Goal: Information Seeking & Learning: Check status

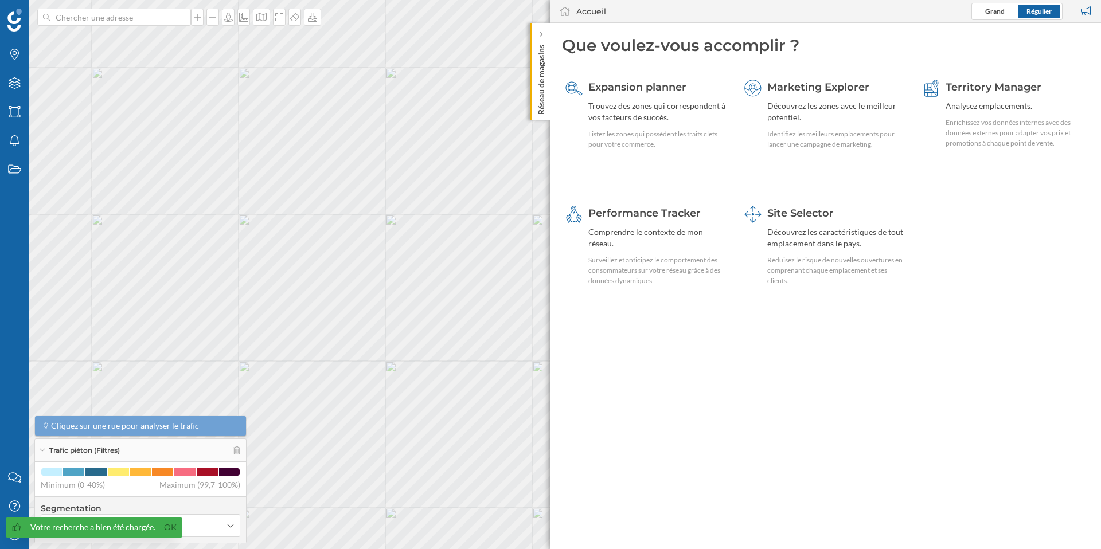
click at [819, 179] on div "Marketing Explorer Découvrez les zones avec le meilleur potentiel. Identifiez l…" at bounding box center [826, 132] width 170 height 118
click at [171, 530] on link "Ok" at bounding box center [170, 527] width 18 height 13
click at [138, 503] on h4 "Segmentation" at bounding box center [140, 508] width 199 height 11
click at [691, 21] on div "Accueil Grand Régulier" at bounding box center [825, 11] width 550 height 23
click at [17, 535] on icon "Mon profil" at bounding box center [14, 534] width 14 height 11
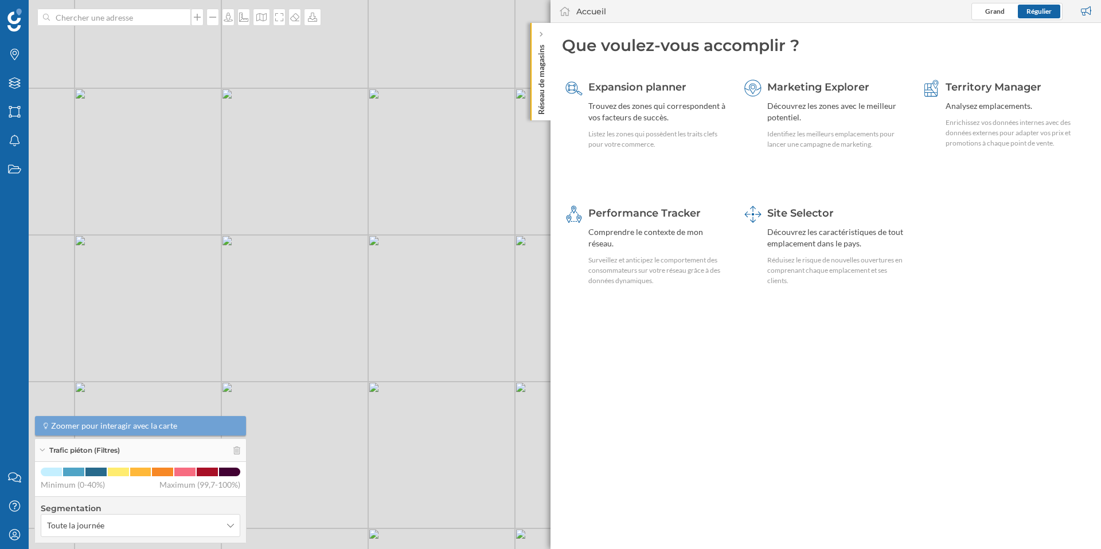
click at [547, 31] on div "Réseau de magasins" at bounding box center [540, 71] width 20 height 97
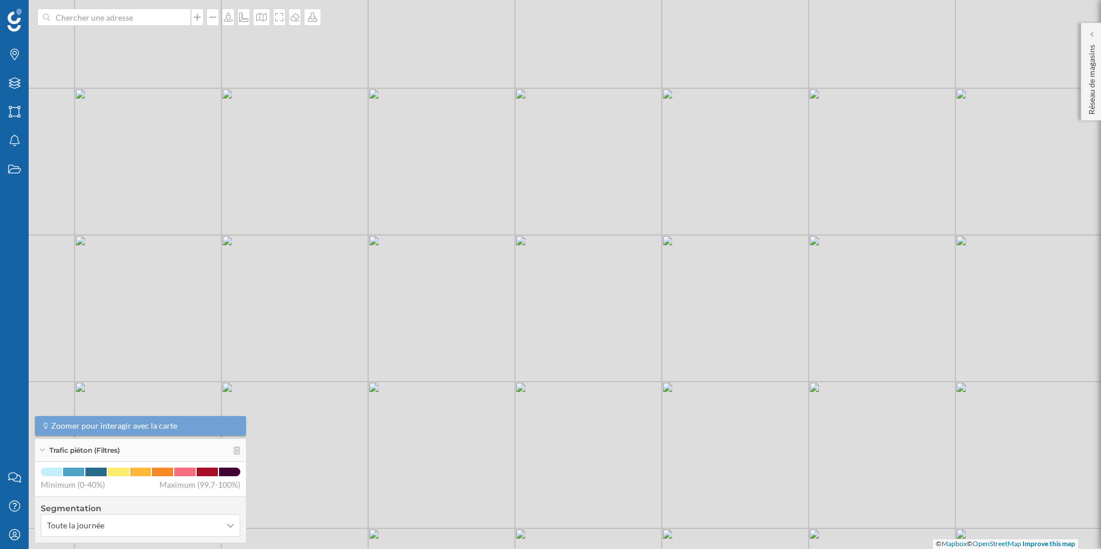
drag, startPoint x: 497, startPoint y: 223, endPoint x: 606, endPoint y: 269, distance: 118.2
click at [606, 269] on div "© Mapbox © OpenStreetMap Improve this map" at bounding box center [550, 274] width 1101 height 549
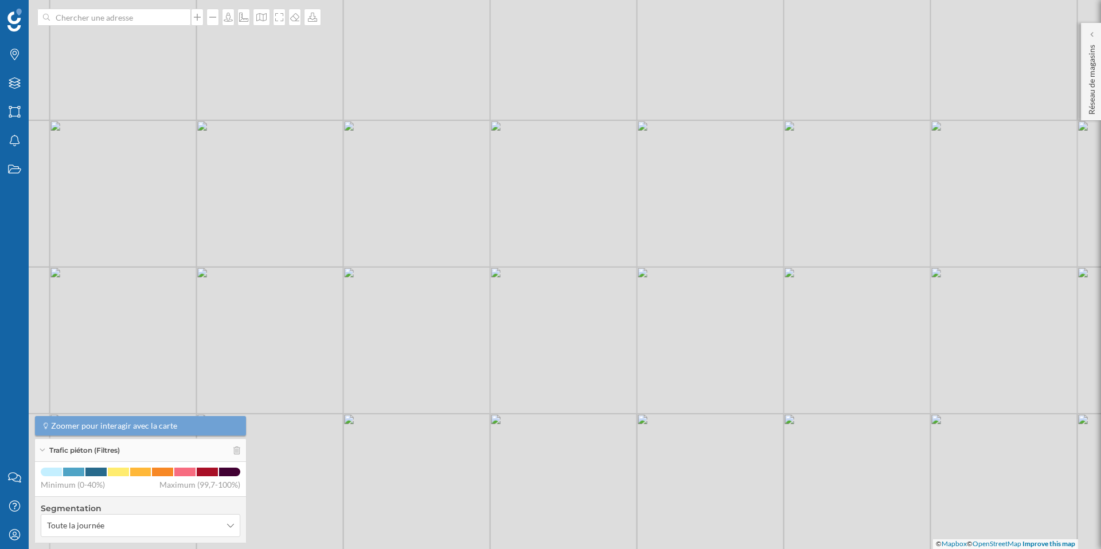
drag, startPoint x: 606, startPoint y: 353, endPoint x: 504, endPoint y: 139, distance: 237.7
click at [504, 139] on div "© Mapbox © OpenStreetMap Improve this map" at bounding box center [550, 274] width 1101 height 549
drag, startPoint x: 591, startPoint y: 367, endPoint x: 578, endPoint y: 196, distance: 171.3
click at [578, 196] on div "© Mapbox © OpenStreetMap Improve this map" at bounding box center [550, 274] width 1101 height 549
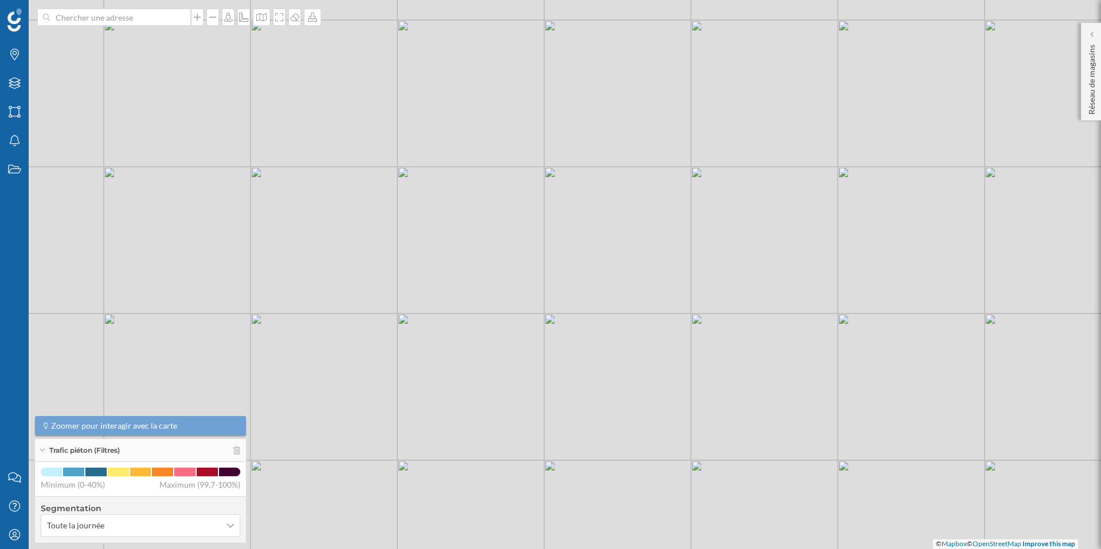
click at [746, 119] on div "© Mapbox © OpenStreetMap Improve this map" at bounding box center [550, 274] width 1101 height 549
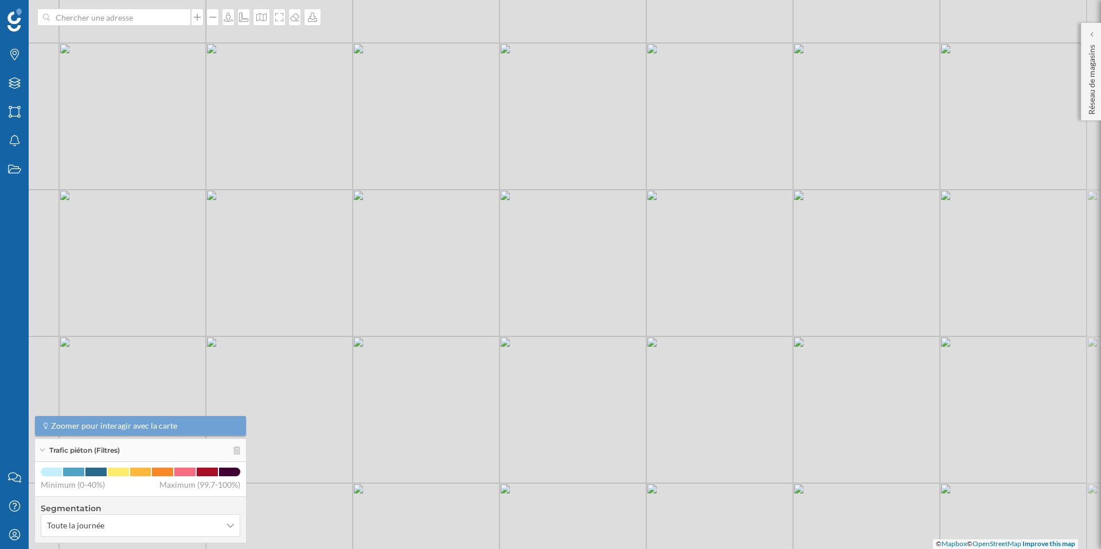
drag, startPoint x: 746, startPoint y: 119, endPoint x: 701, endPoint y: 143, distance: 51.3
click at [701, 143] on div "© Mapbox © OpenStreetMap Improve this map" at bounding box center [550, 274] width 1101 height 549
drag, startPoint x: 456, startPoint y: 380, endPoint x: 812, endPoint y: 166, distance: 415.2
click at [816, 166] on div "© Mapbox © OpenStreetMap Improve this map" at bounding box center [550, 274] width 1101 height 549
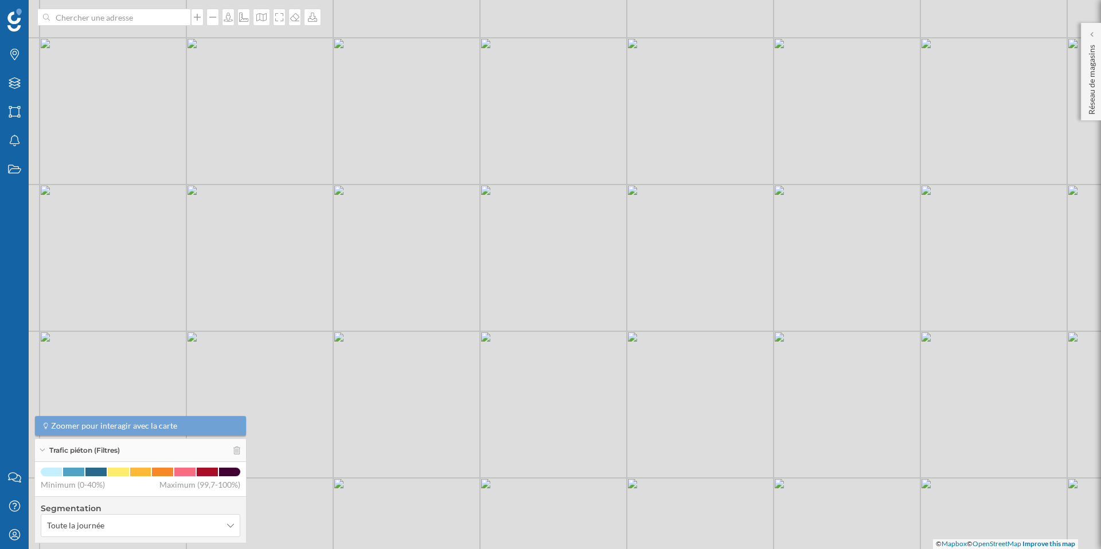
drag, startPoint x: 719, startPoint y: 221, endPoint x: 694, endPoint y: 237, distance: 30.2
click at [694, 237] on div "© Mapbox © OpenStreetMap Improve this map" at bounding box center [550, 274] width 1101 height 549
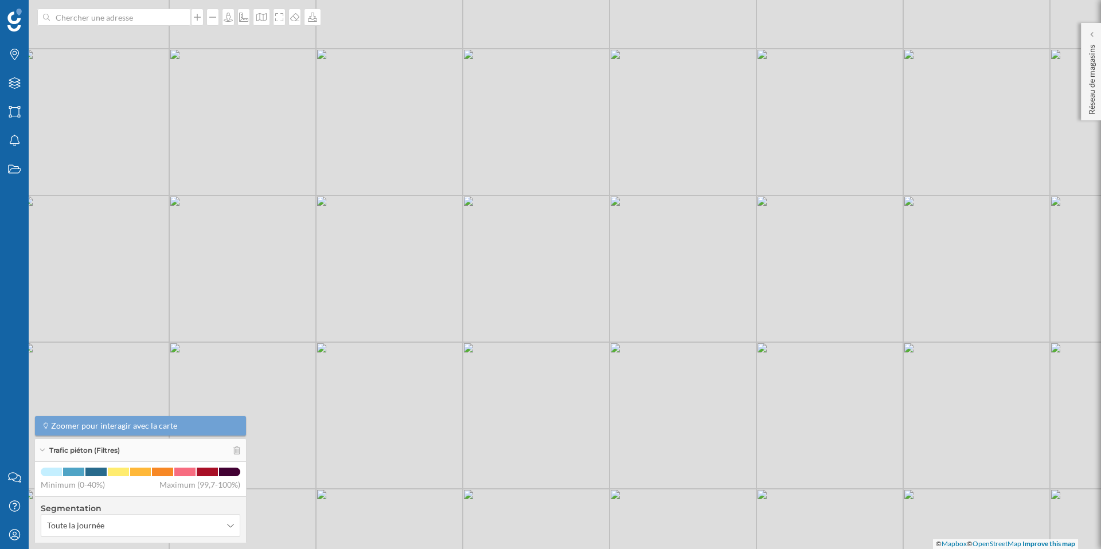
click at [683, 181] on div "© Mapbox © OpenStreetMap Improve this map" at bounding box center [550, 274] width 1101 height 549
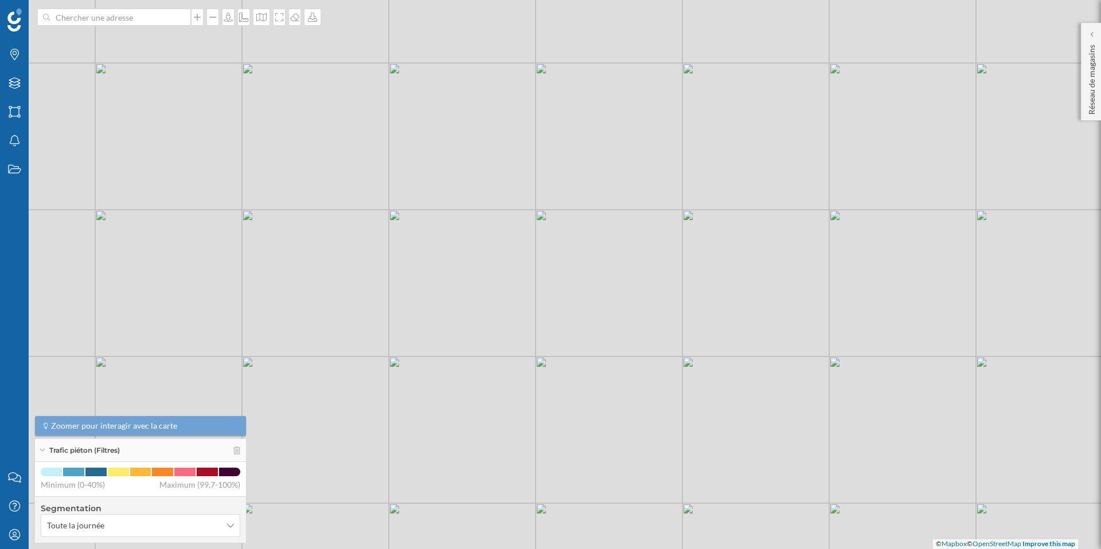
click at [573, 165] on div "© Mapbox © OpenStreetMap Improve this map" at bounding box center [550, 274] width 1101 height 549
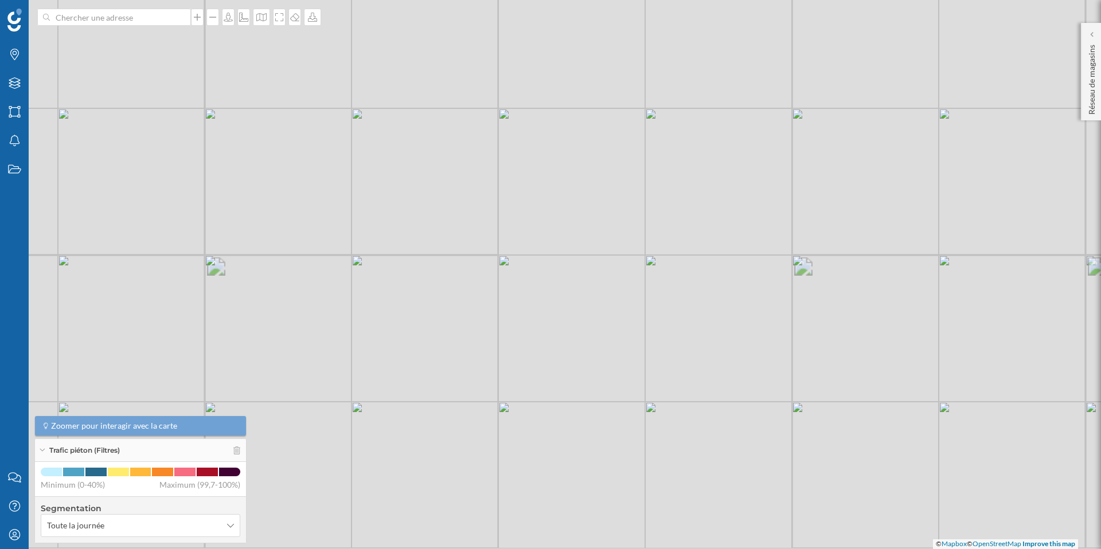
click at [624, 189] on div "© Mapbox © OpenStreetMap Improve this map" at bounding box center [550, 274] width 1101 height 549
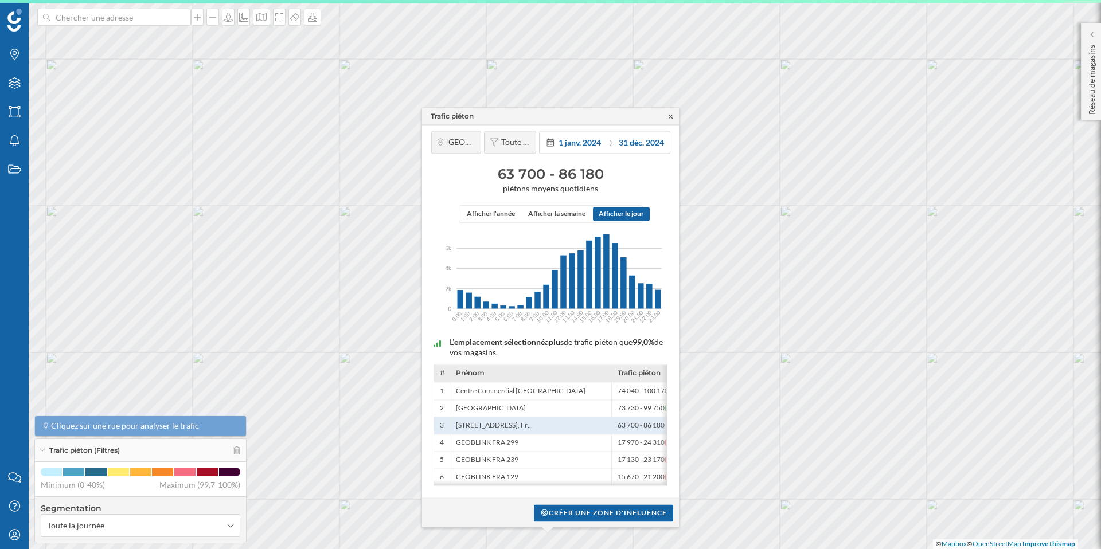
click at [671, 116] on icon at bounding box center [670, 116] width 9 height 7
drag, startPoint x: 501, startPoint y: 169, endPoint x: 624, endPoint y: 171, distance: 122.7
click at [623, 171] on h3 "69 560 - 94 110" at bounding box center [550, 174] width 245 height 18
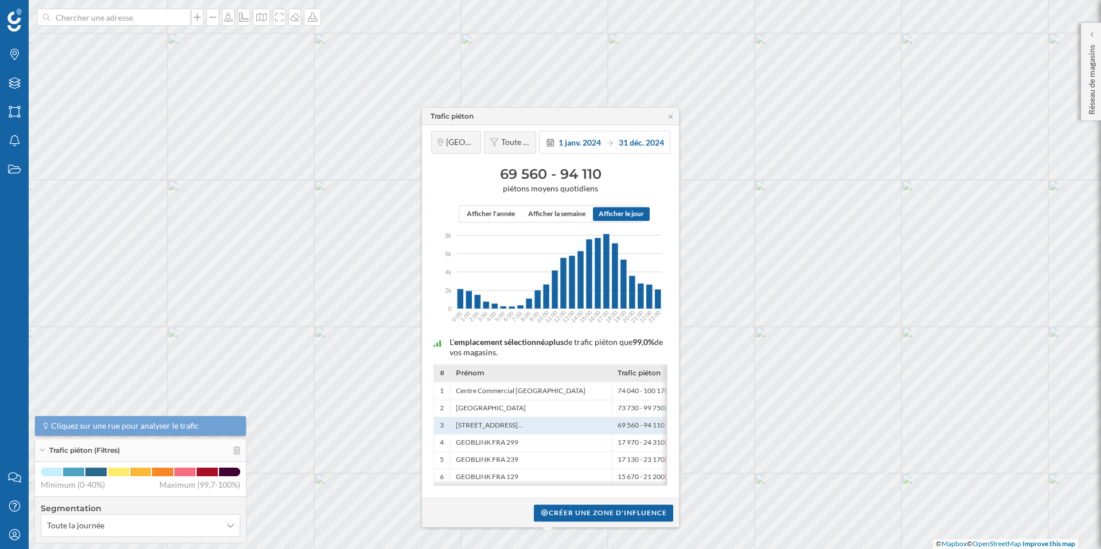
click at [624, 171] on h3 "69 560 - 94 110" at bounding box center [550, 174] width 245 height 18
click at [569, 341] on span "de trafic piéton que" at bounding box center [597, 343] width 69 height 10
click at [554, 340] on span "plus" at bounding box center [556, 343] width 15 height 10
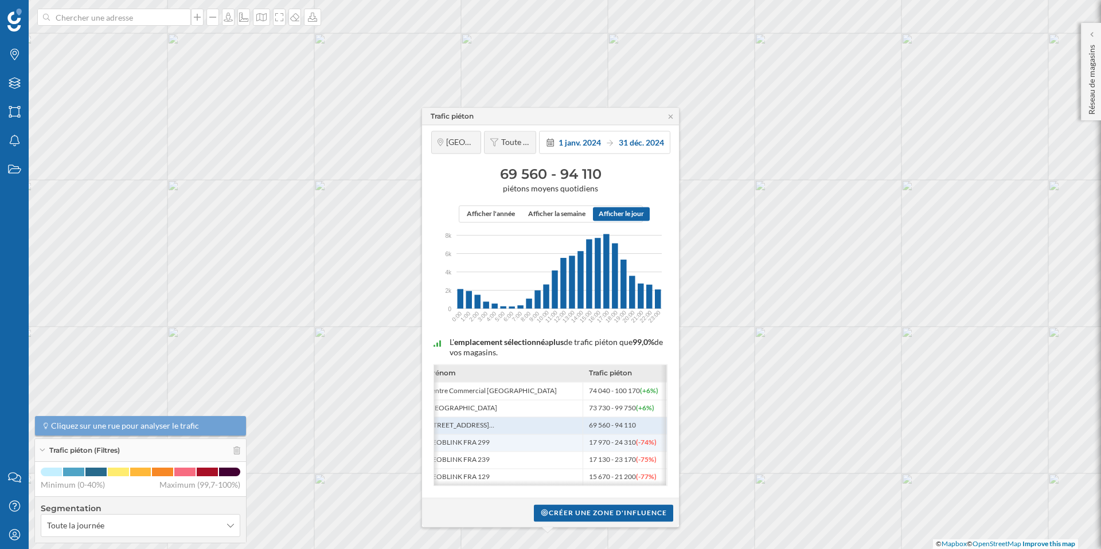
scroll to position [0, 28]
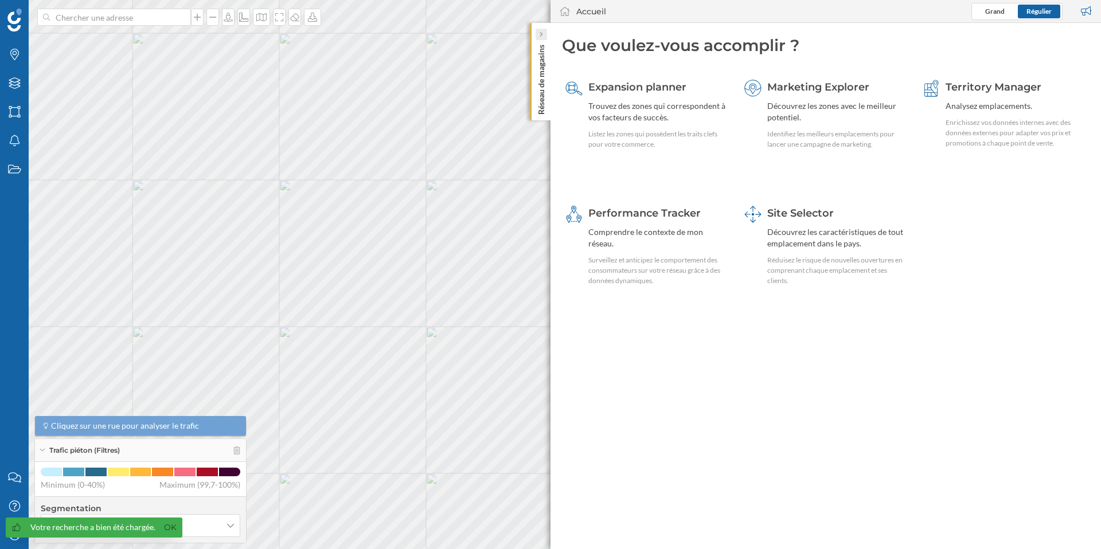
click at [542, 31] on icon at bounding box center [540, 34] width 3 height 7
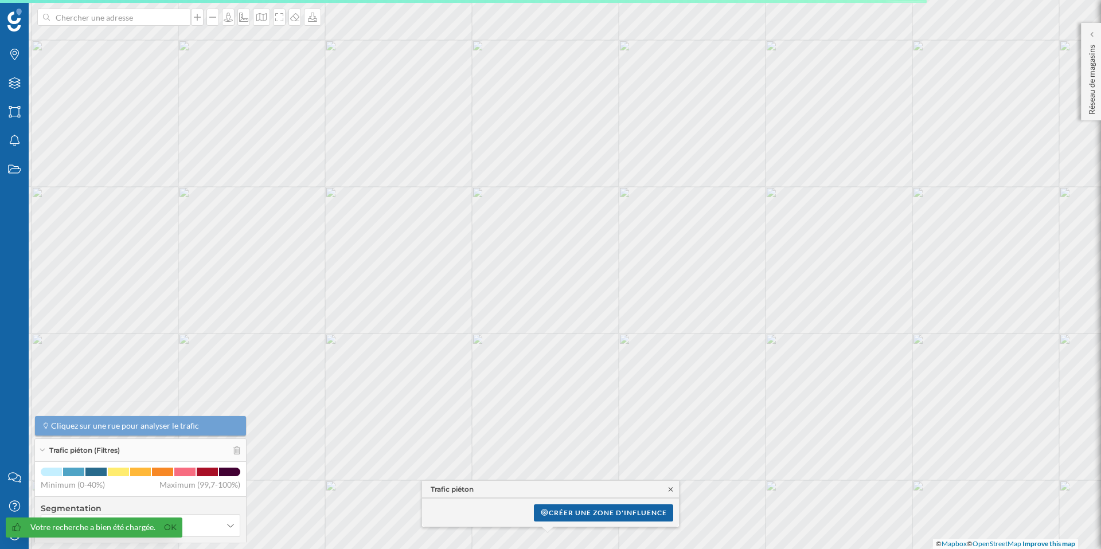
click at [673, 489] on icon at bounding box center [670, 489] width 9 height 7
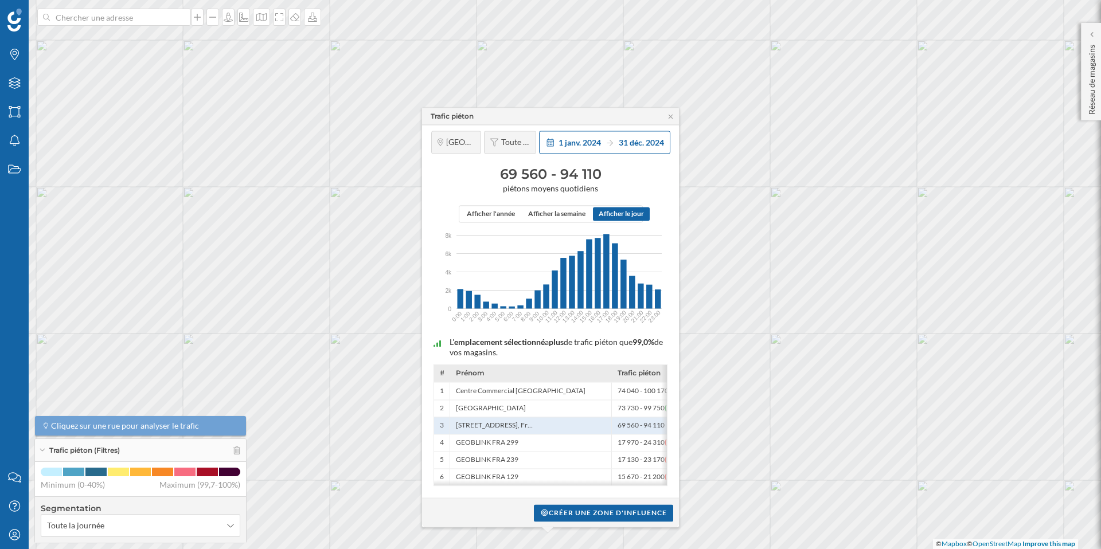
click at [588, 140] on span "1 janv. 2024" at bounding box center [579, 143] width 42 height 10
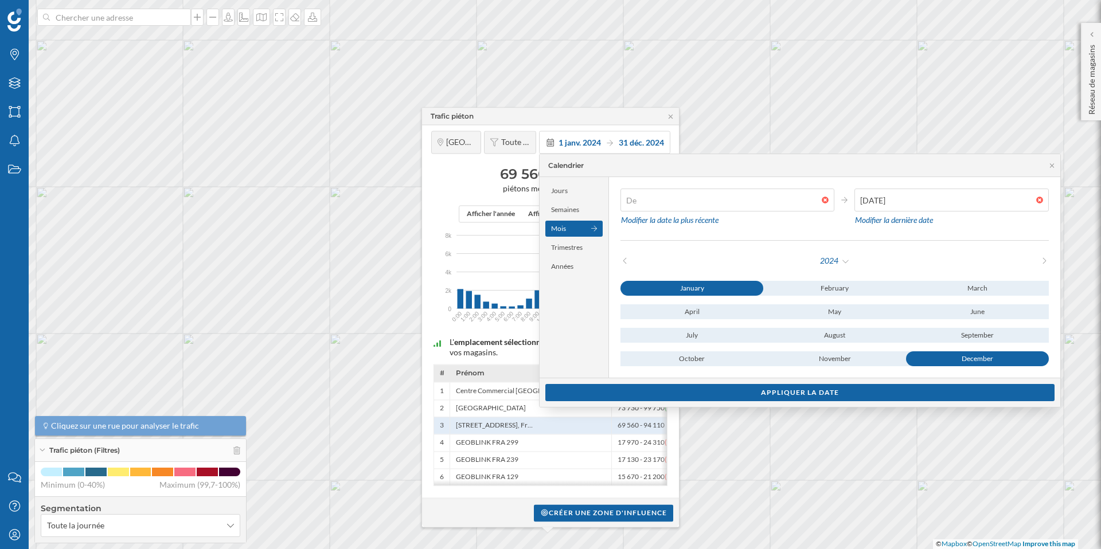
click at [824, 199] on div at bounding box center [827, 200] width 13 height 7
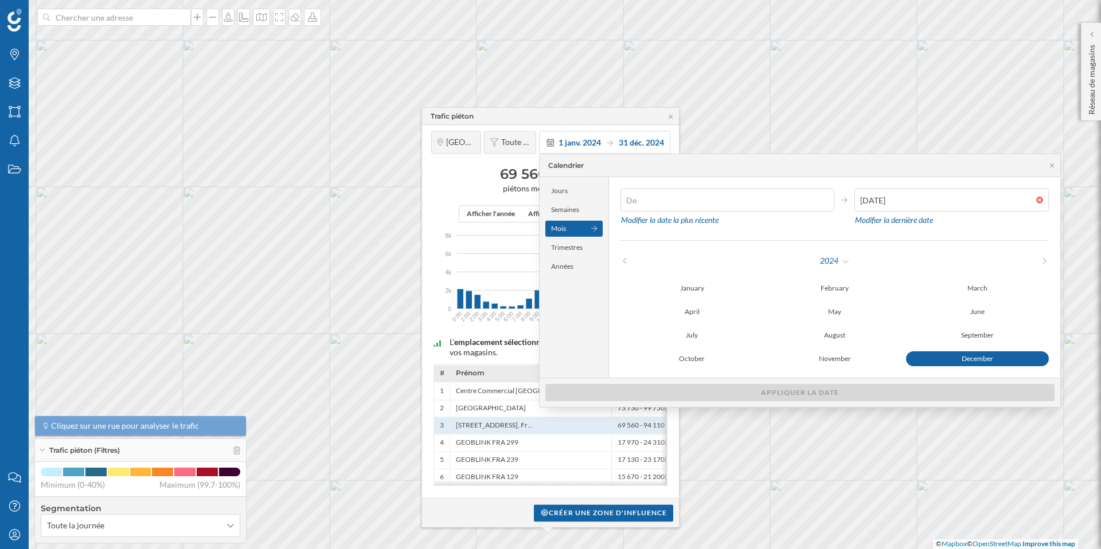
click at [1040, 260] on icon at bounding box center [1044, 260] width 9 height 7
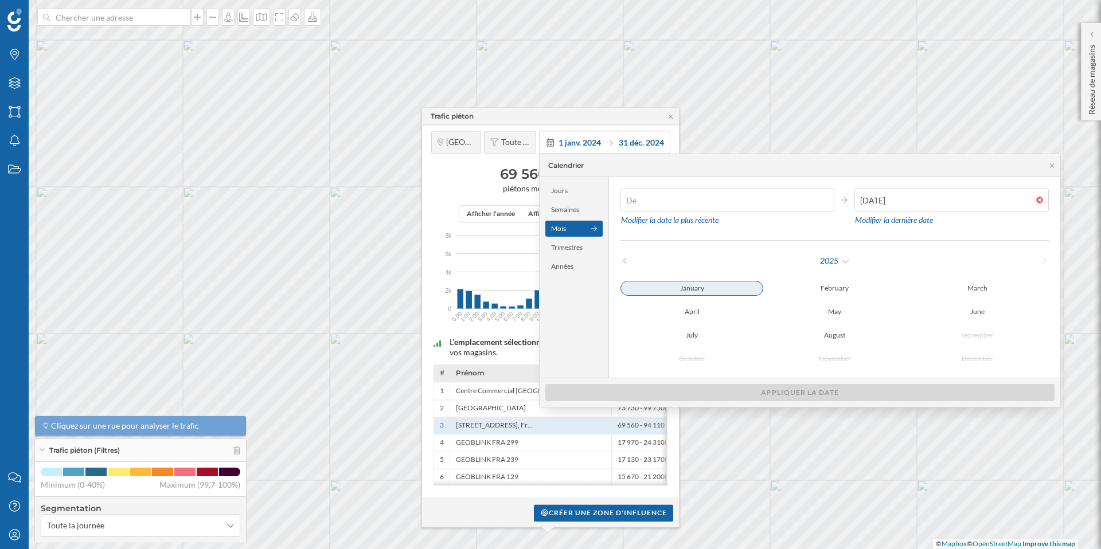
type input "01/12/2024"
type input "31/01/2025"
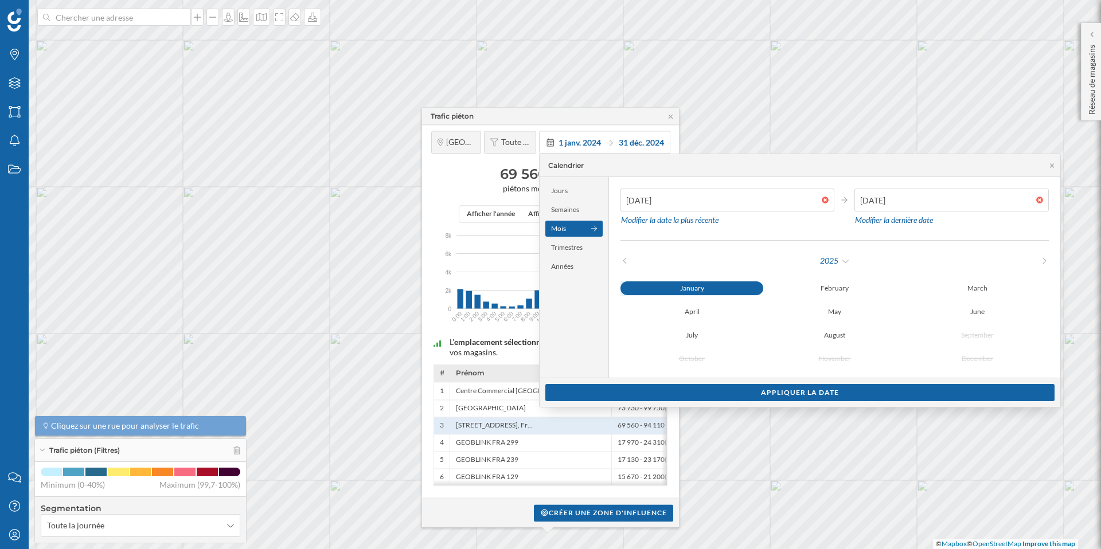
click at [696, 285] on div "January" at bounding box center [691, 288] width 143 height 14
type input "01/01/2025"
type input "31/08/2025"
click at [845, 331] on div "August" at bounding box center [834, 335] width 143 height 15
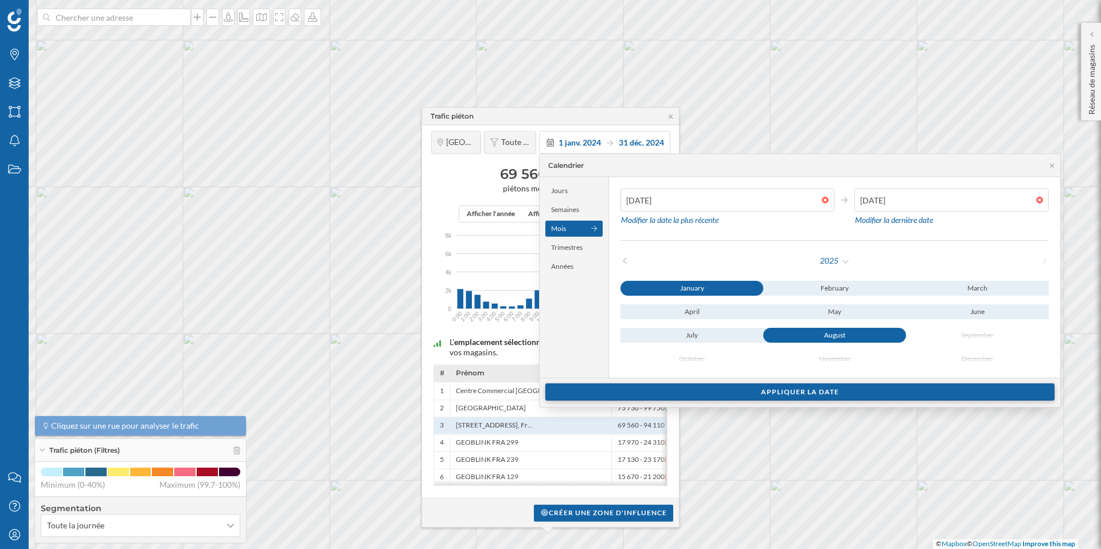
click at [824, 394] on div "Appliquer la date" at bounding box center [799, 391] width 509 height 17
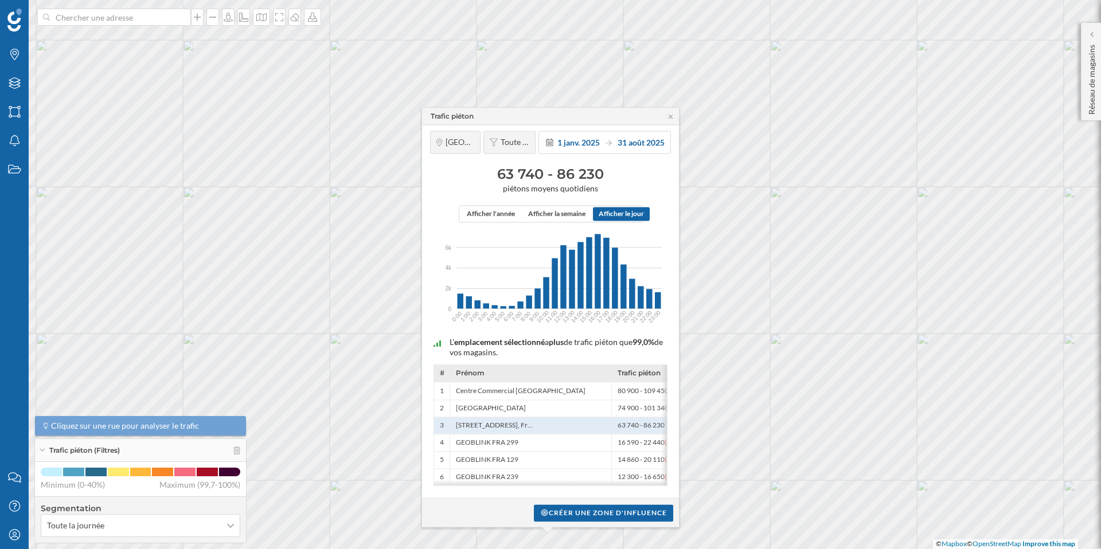
drag, startPoint x: 499, startPoint y: 171, endPoint x: 602, endPoint y: 170, distance: 103.8
click at [602, 170] on h3 "63 740 - 86 230" at bounding box center [550, 174] width 245 height 18
drag, startPoint x: 602, startPoint y: 170, endPoint x: 493, endPoint y: 162, distance: 109.2
click at [493, 165] on h3 "63 740 - 86 230" at bounding box center [550, 174] width 245 height 18
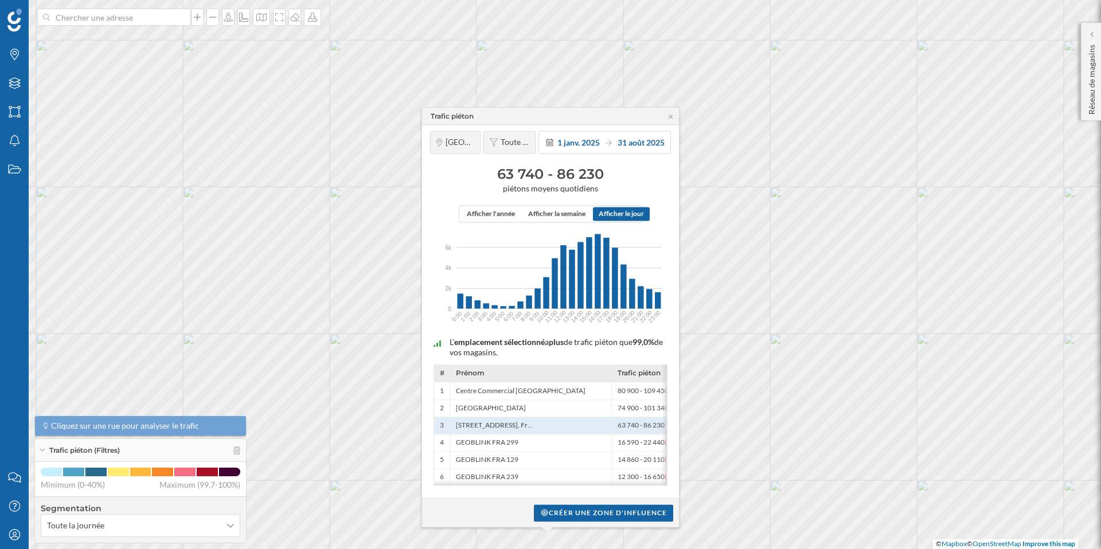
click at [493, 165] on h3 "63 740 - 86 230" at bounding box center [550, 174] width 245 height 18
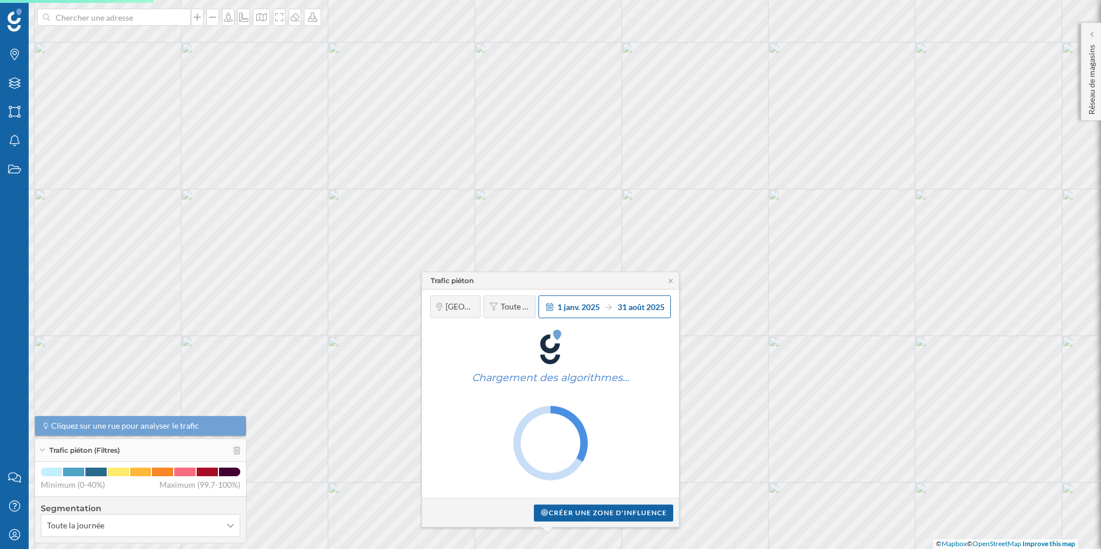
click at [636, 308] on span "31 août 2025" at bounding box center [640, 307] width 47 height 10
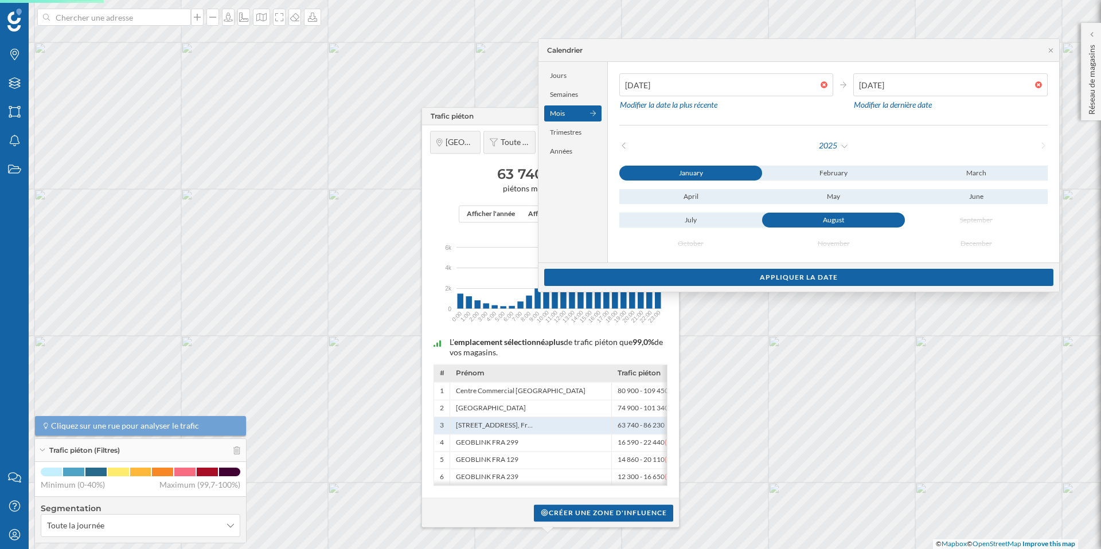
click at [625, 143] on icon at bounding box center [623, 145] width 9 height 7
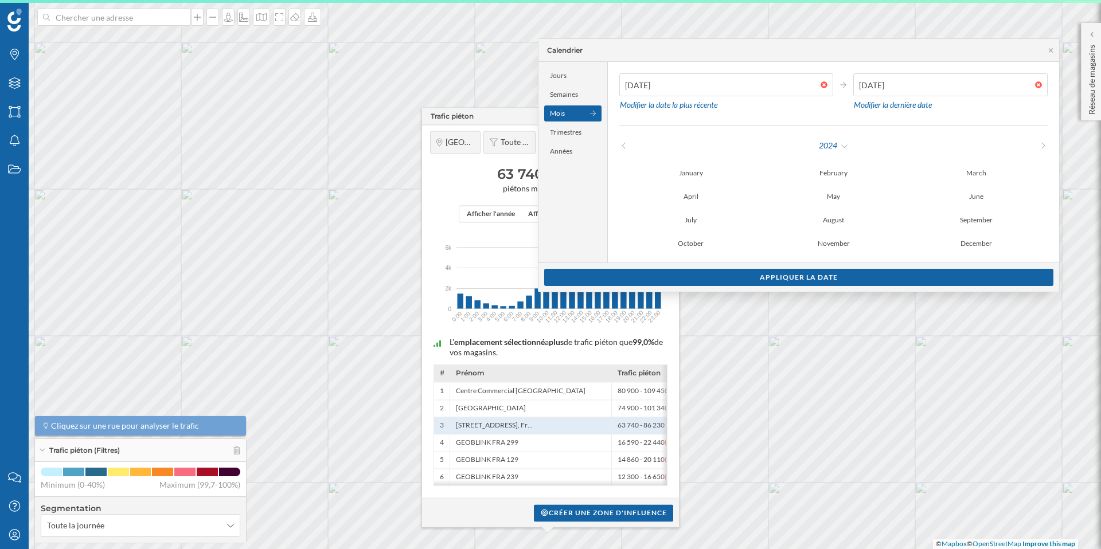
click at [625, 143] on icon at bounding box center [623, 145] width 9 height 7
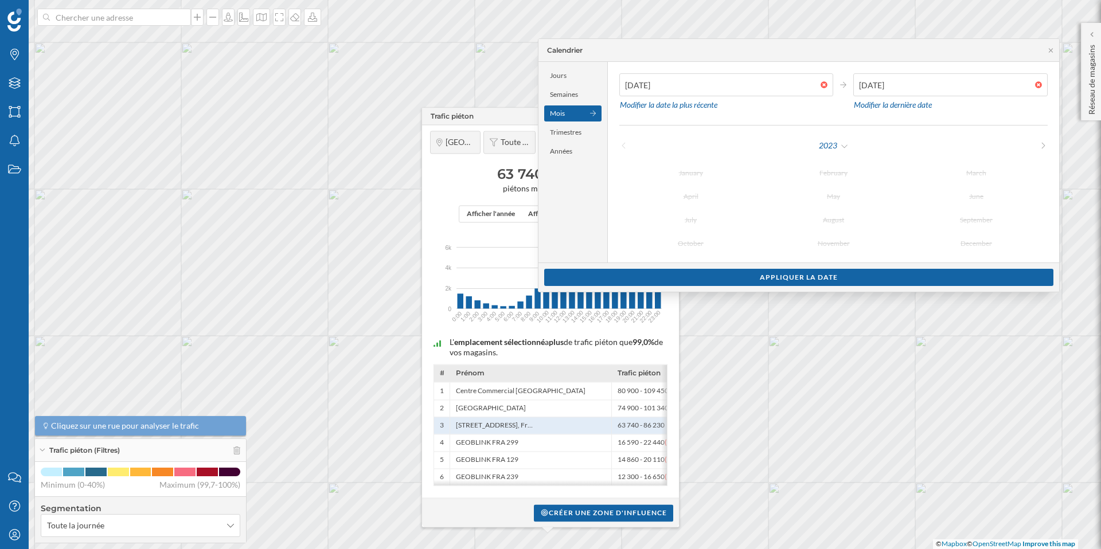
click at [625, 143] on icon at bounding box center [623, 145] width 9 height 7
click at [1040, 146] on icon at bounding box center [1043, 145] width 9 height 7
click at [1042, 145] on icon at bounding box center [1043, 146] width 3 height 6
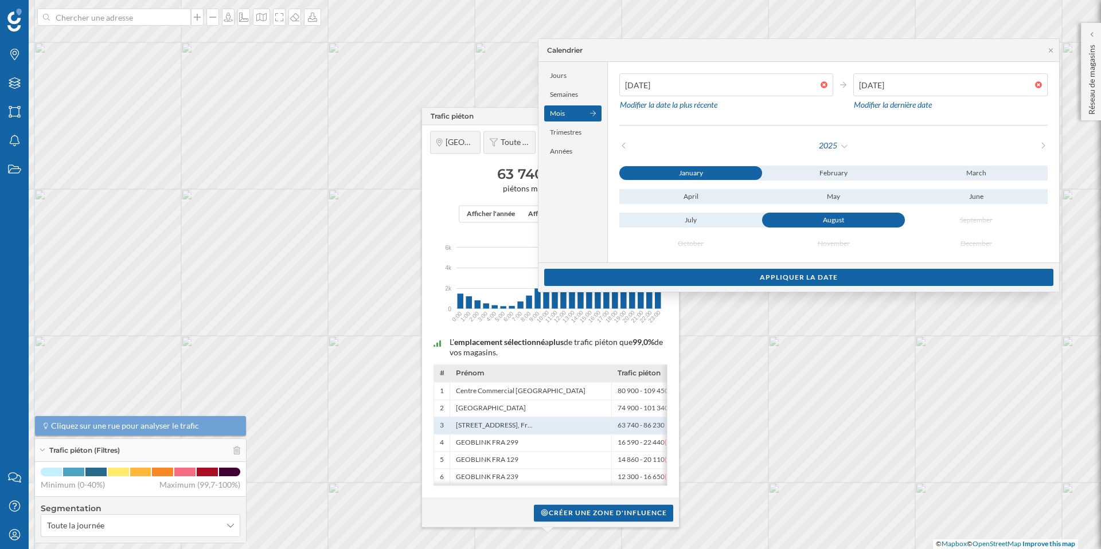
click at [715, 171] on div "January" at bounding box center [690, 173] width 143 height 14
type input "24/08/2025"
click at [820, 225] on div "August" at bounding box center [833, 220] width 143 height 14
click at [711, 171] on div "January" at bounding box center [690, 173] width 143 height 14
click at [826, 85] on div at bounding box center [826, 84] width 13 height 7
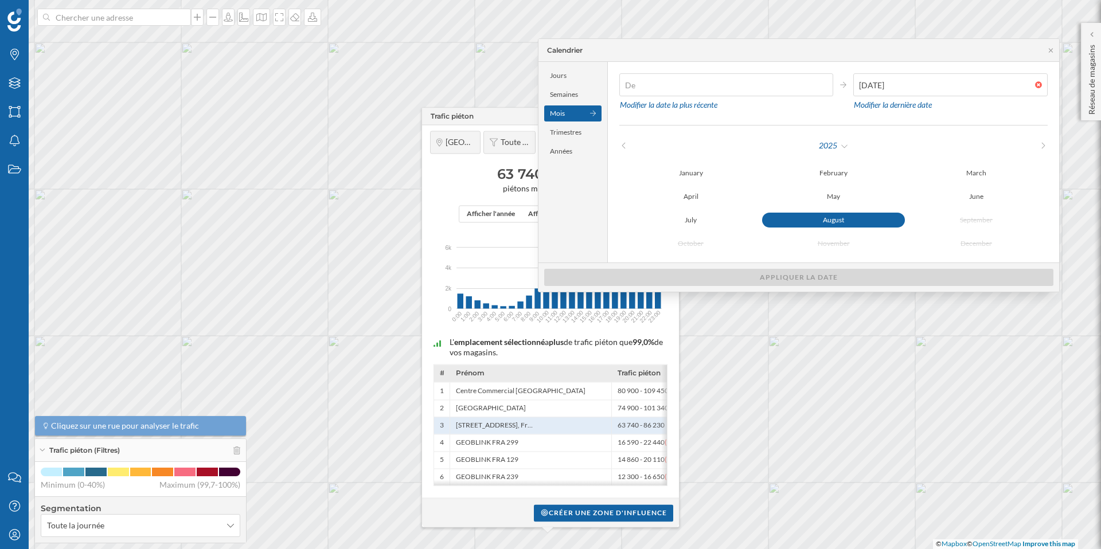
click at [824, 85] on div at bounding box center [826, 84] width 13 height 7
click at [1036, 85] on div at bounding box center [1041, 84] width 13 height 7
click at [712, 181] on div "January February March April May June July August September October November De…" at bounding box center [833, 208] width 428 height 85
type input "31/01/2025"
click at [697, 176] on div "January" at bounding box center [690, 173] width 143 height 15
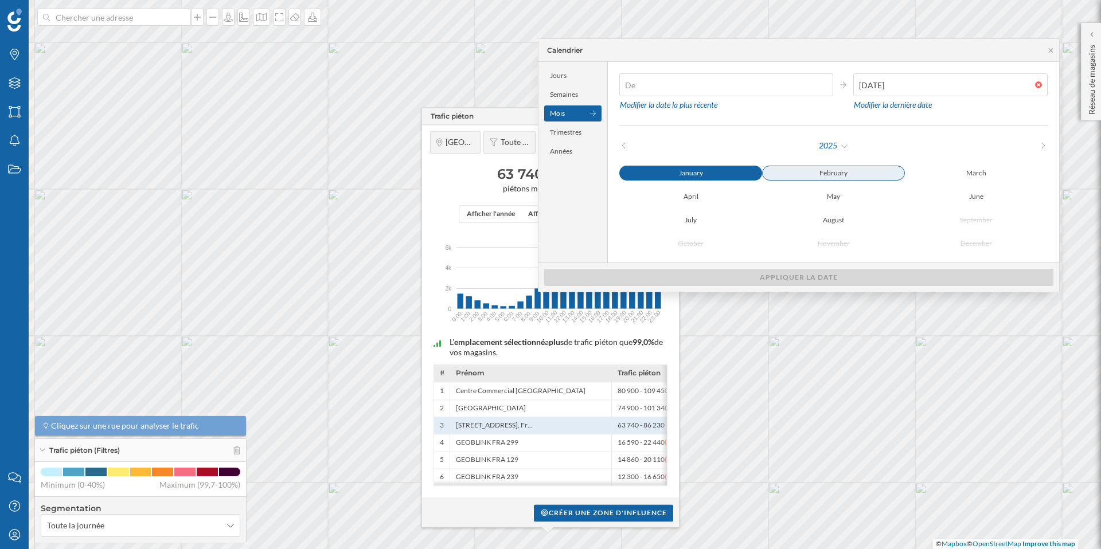
type input "01/01/2025"
click at [824, 175] on div "February" at bounding box center [833, 173] width 143 height 15
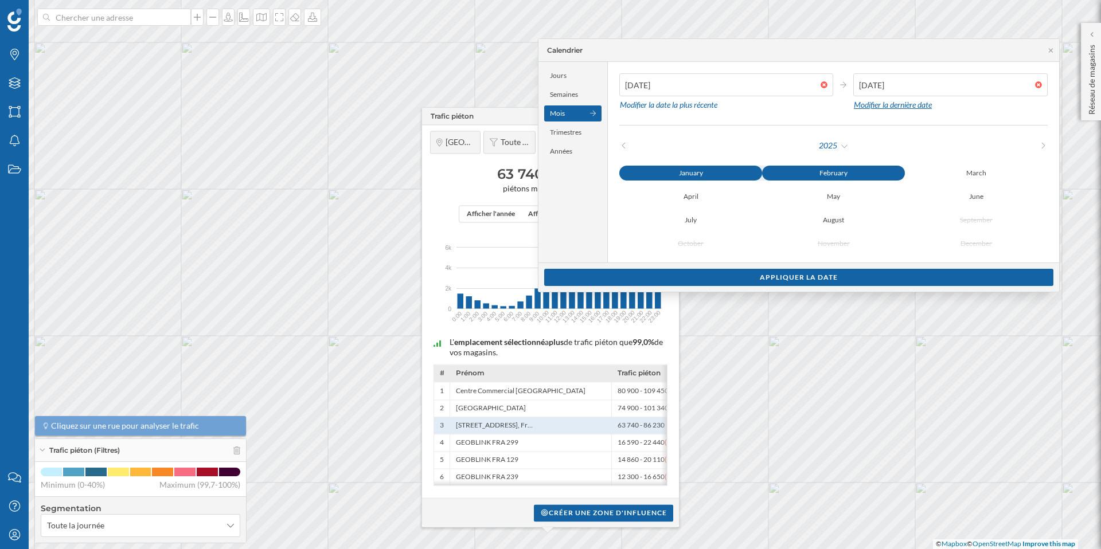
click at [904, 105] on div "Modifier la dernière date" at bounding box center [892, 104] width 79 height 17
type input "24/08/2025"
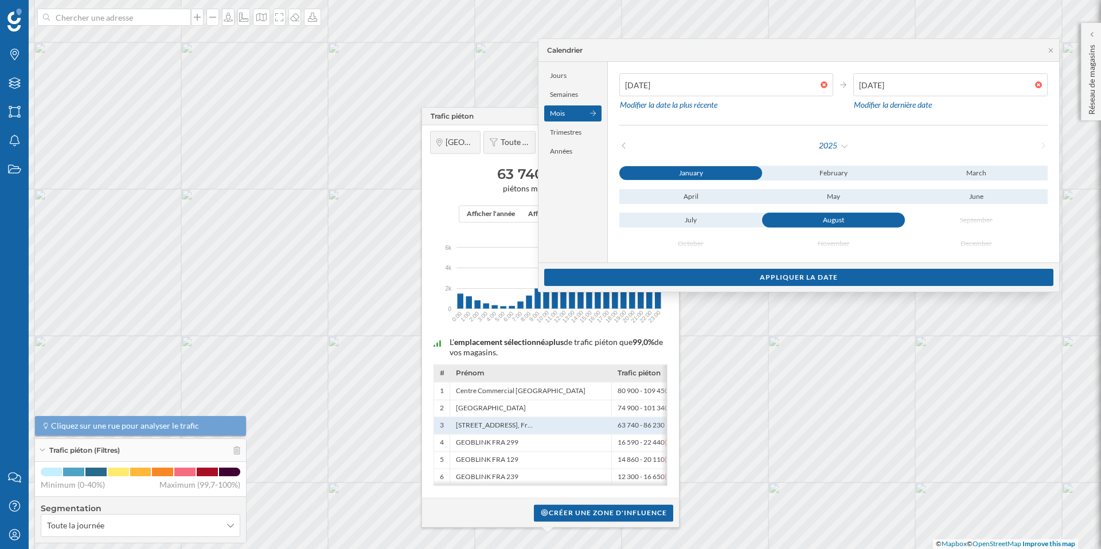
click at [740, 177] on div "January" at bounding box center [690, 173] width 143 height 14
click at [667, 107] on div "Modifier la date la plus récente" at bounding box center [668, 104] width 99 height 17
type input "01/01/2024"
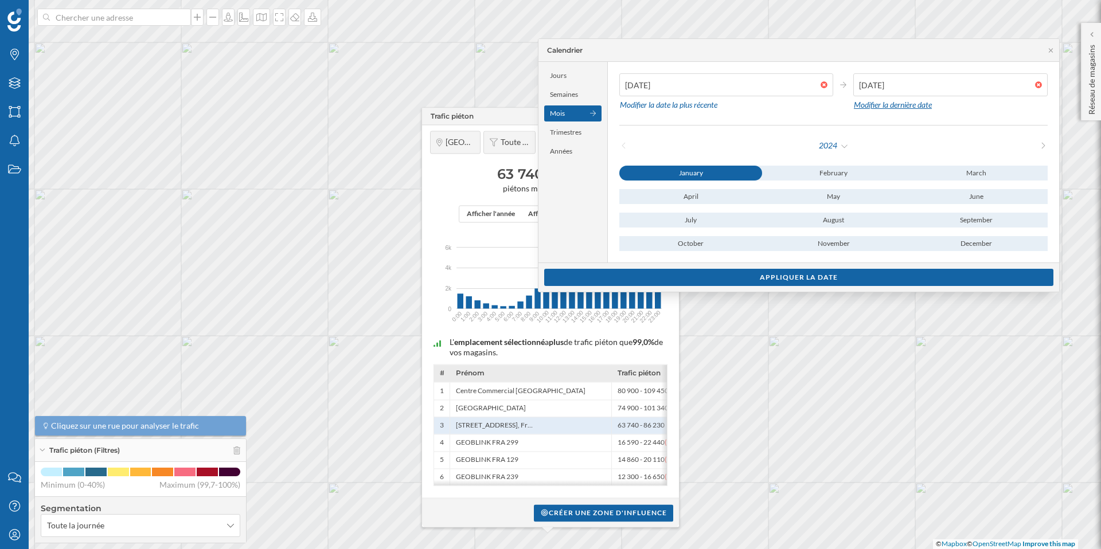
click at [886, 104] on div "Modifier la dernière date" at bounding box center [892, 104] width 79 height 17
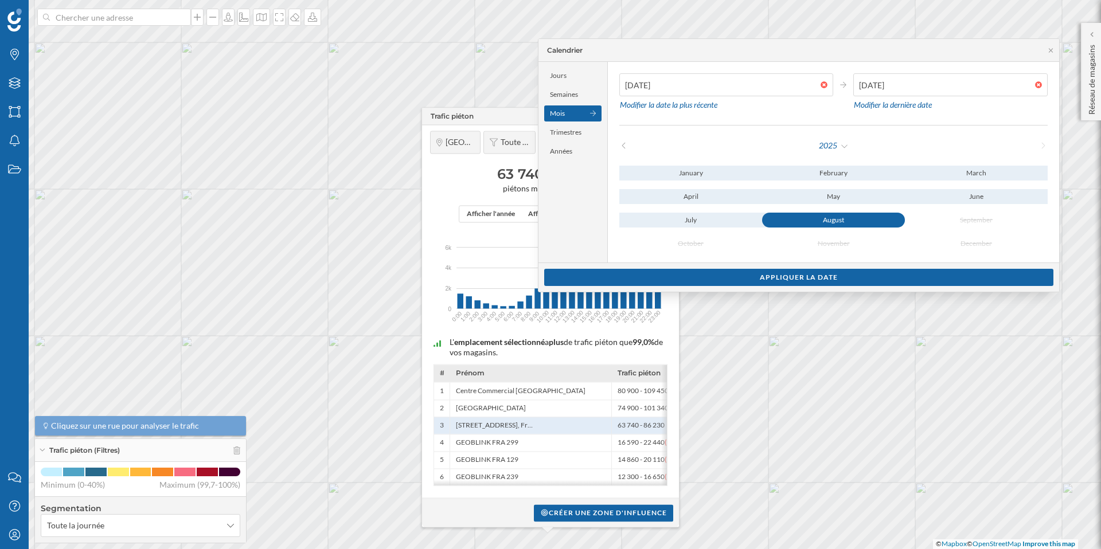
click at [1039, 85] on div at bounding box center [1041, 84] width 13 height 7
click at [1037, 85] on div at bounding box center [1041, 84] width 13 height 7
click at [1031, 80] on div at bounding box center [950, 84] width 194 height 23
click at [1035, 83] on div at bounding box center [1041, 84] width 13 height 7
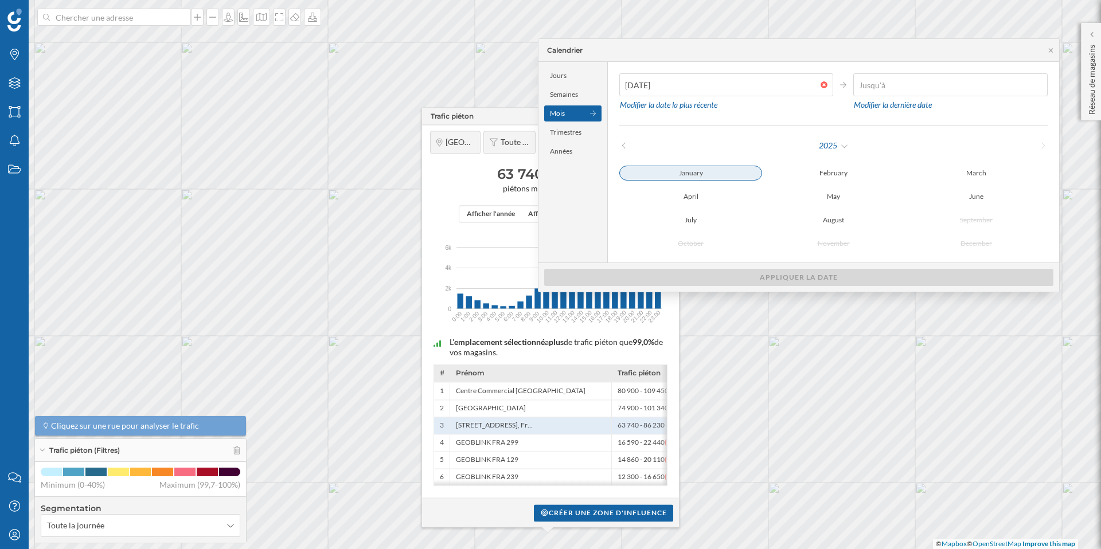
type input "31/01/2025"
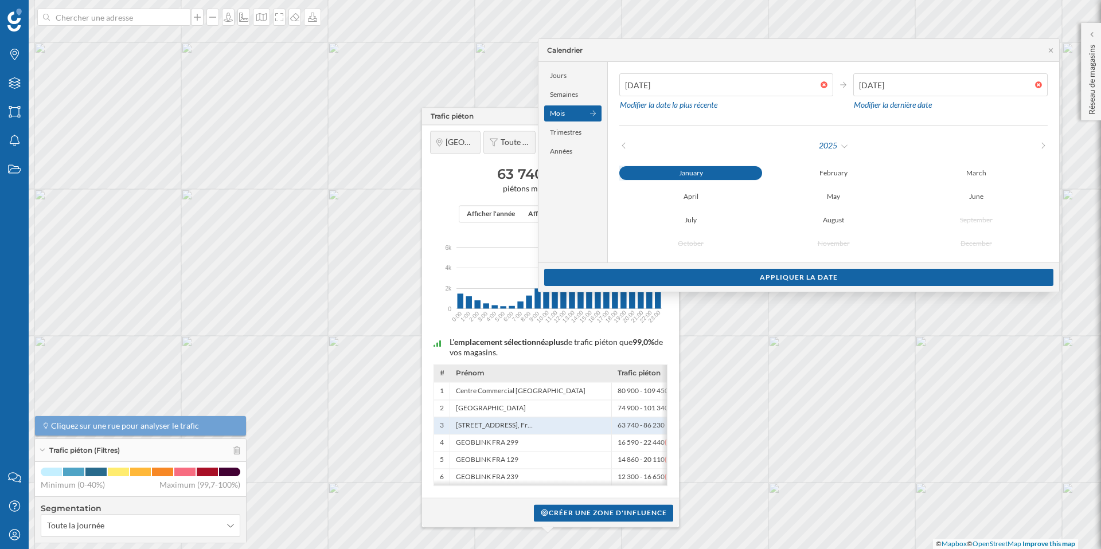
click at [692, 171] on div "January" at bounding box center [690, 173] width 143 height 14
click at [798, 273] on div "Appliquer la date" at bounding box center [798, 276] width 509 height 17
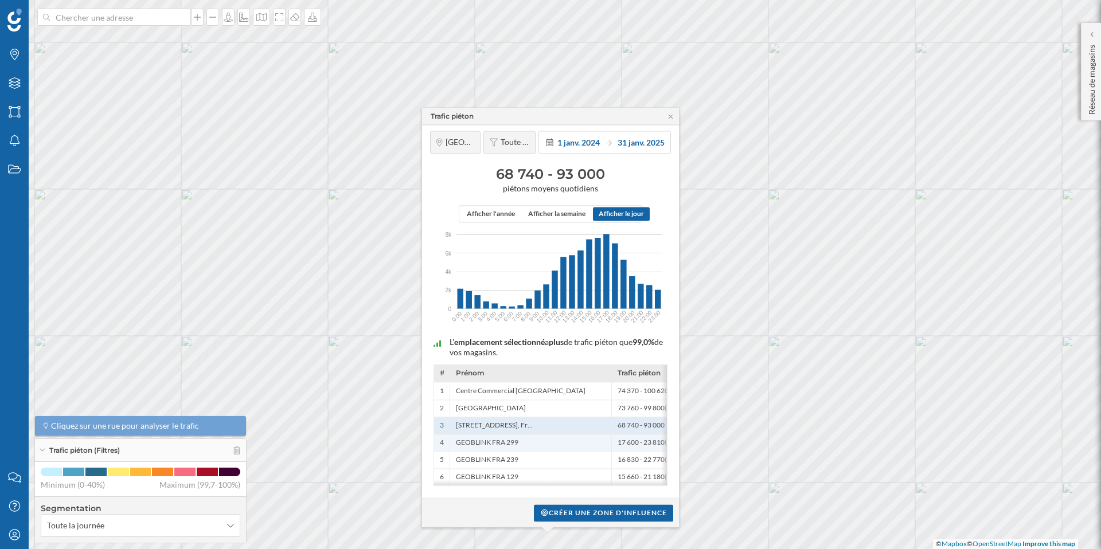
scroll to position [0, 29]
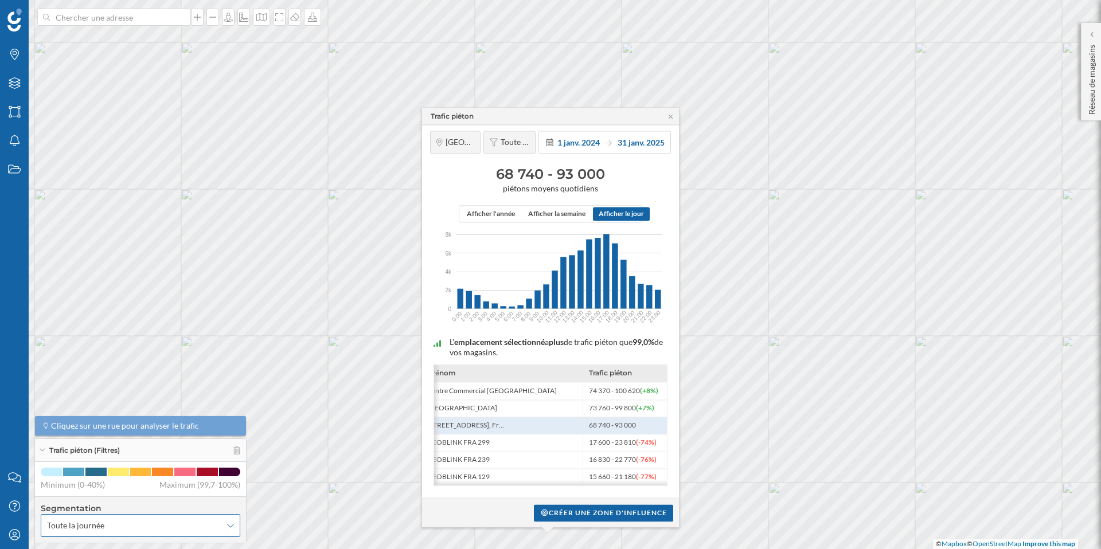
click at [169, 521] on span "Toute la journée" at bounding box center [134, 525] width 174 height 11
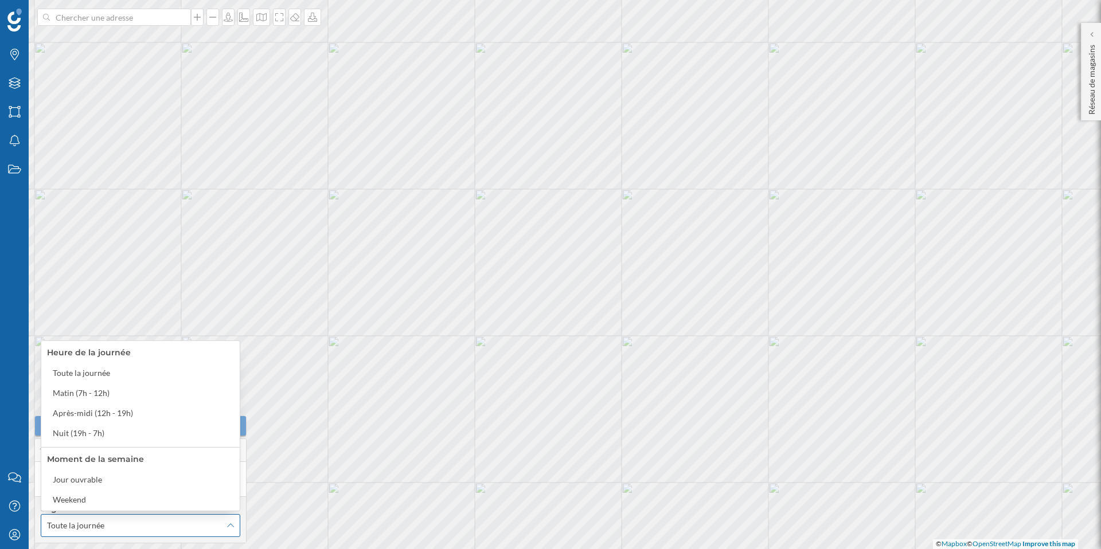
click at [157, 520] on span "Toute la journée" at bounding box center [134, 525] width 174 height 11
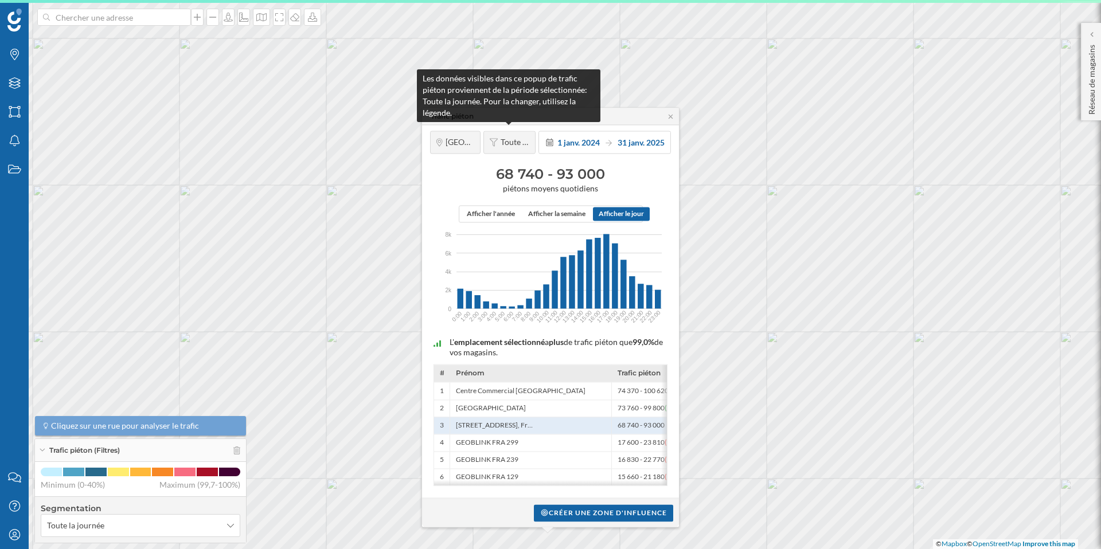
click at [515, 140] on span "Toute la journée" at bounding box center [514, 142] width 29 height 10
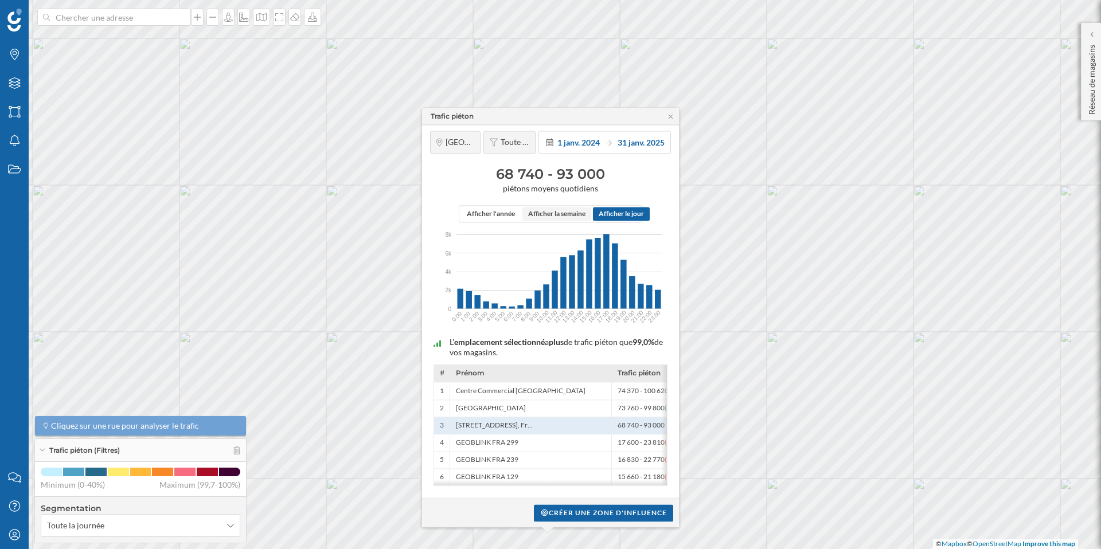
click at [564, 209] on span "Afficher la semaine" at bounding box center [556, 214] width 57 height 10
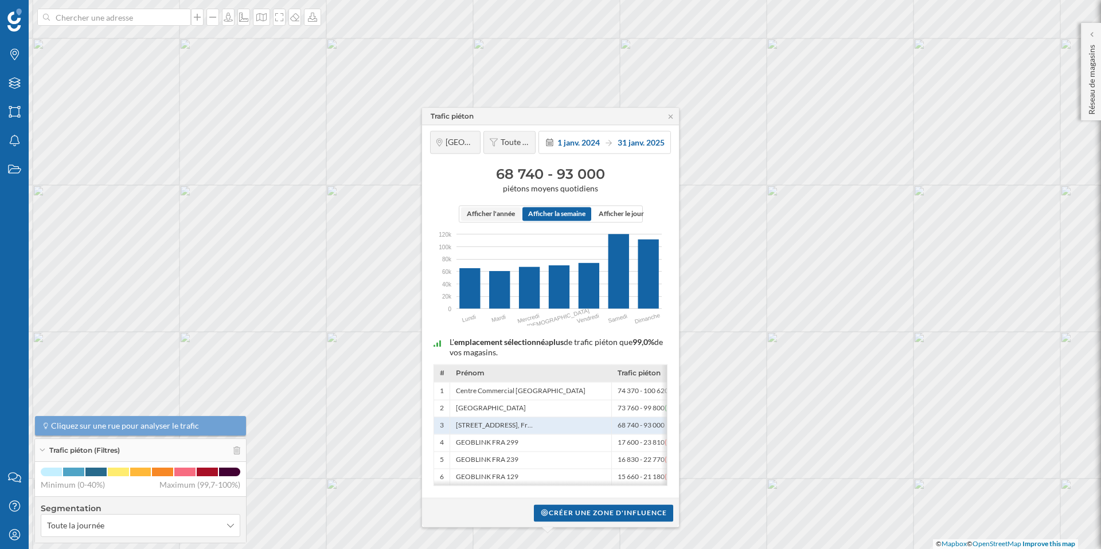
click at [506, 209] on span "Afficher l'année" at bounding box center [491, 214] width 48 height 10
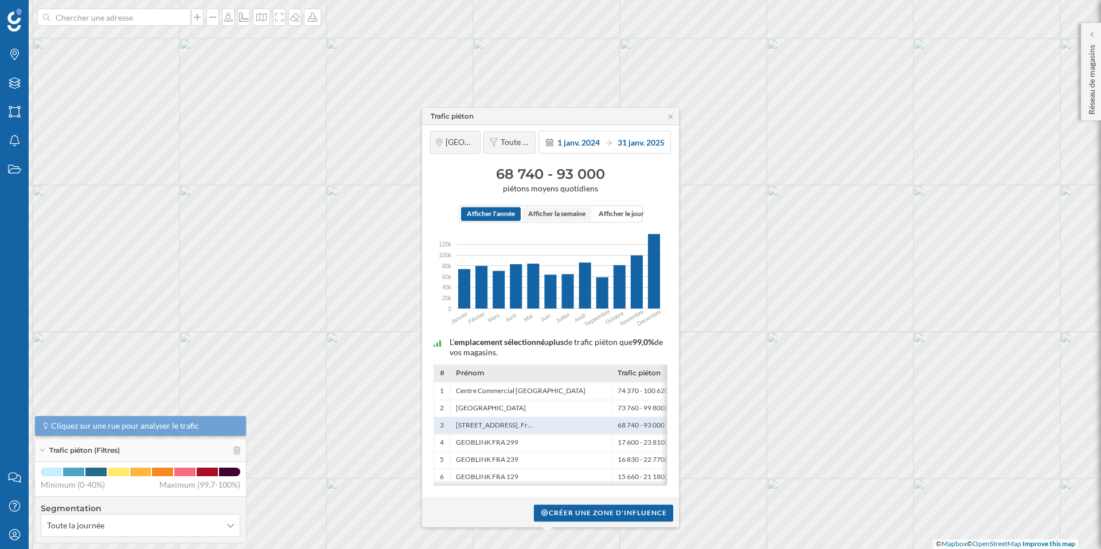
click at [552, 212] on span "Afficher la semaine" at bounding box center [556, 214] width 57 height 10
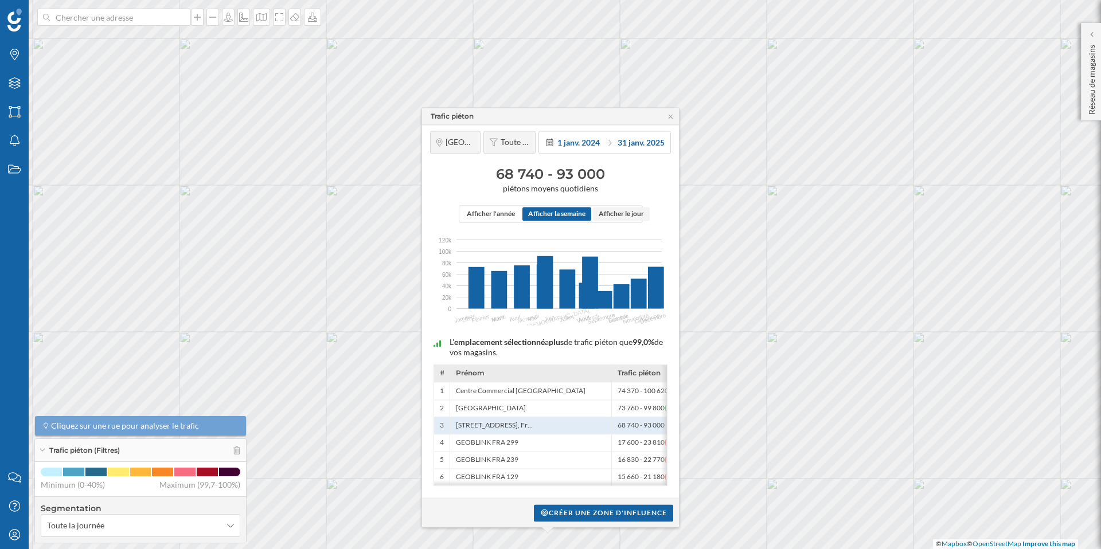
click at [624, 212] on span "Afficher le jour" at bounding box center [620, 214] width 45 height 10
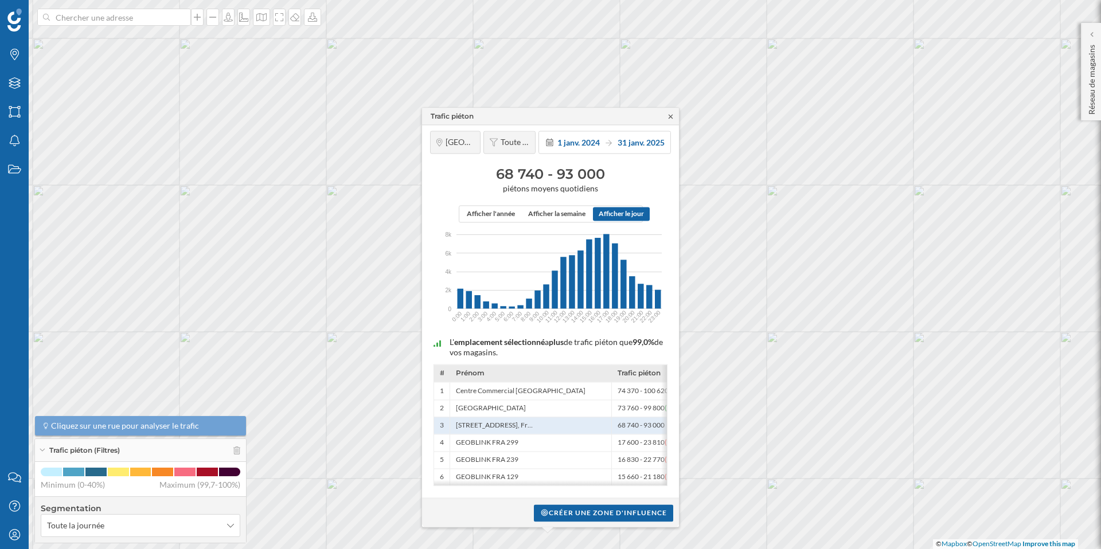
click at [674, 113] on icon at bounding box center [670, 116] width 9 height 7
